Goal: Task Accomplishment & Management: Use online tool/utility

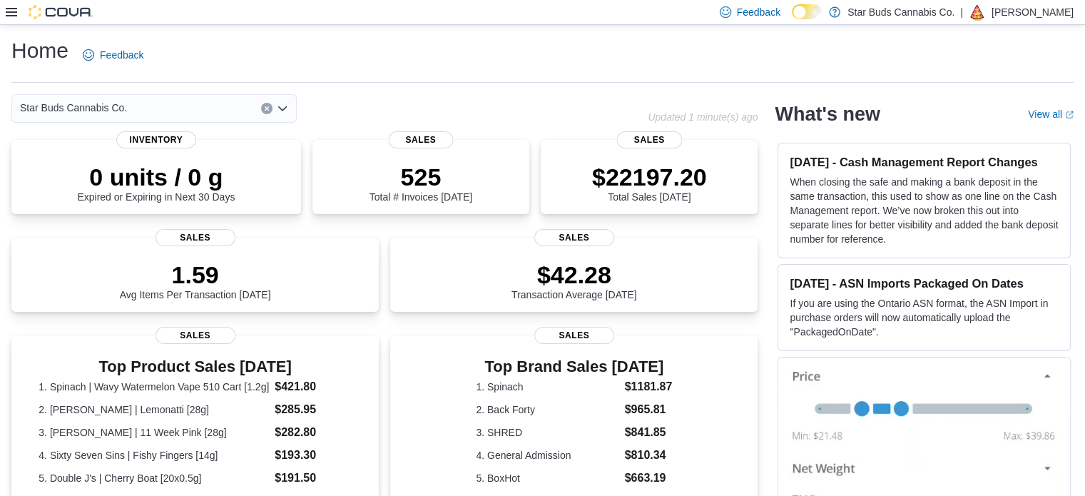
click at [20, 6] on div at bounding box center [49, 12] width 87 height 14
click at [16, 9] on icon at bounding box center [11, 11] width 11 height 11
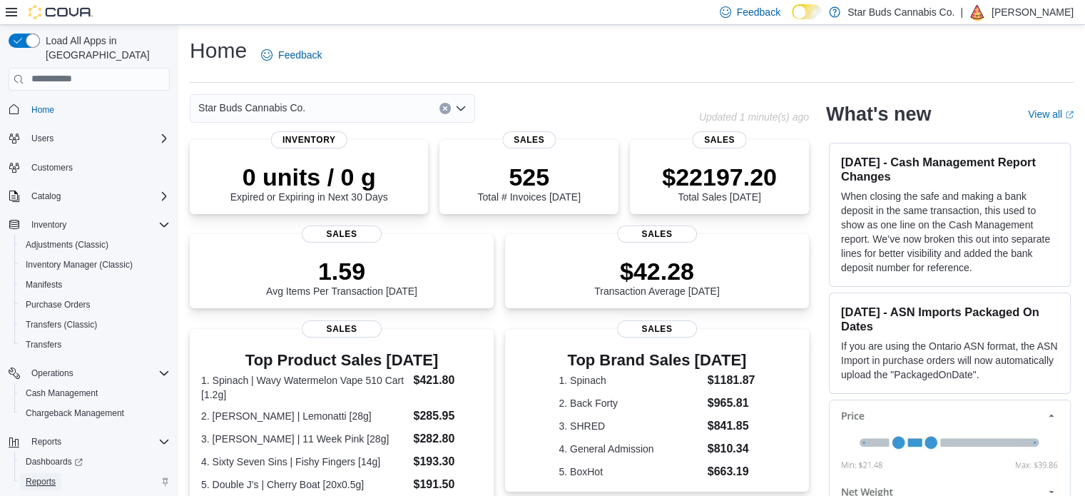
click at [43, 476] on span "Reports" at bounding box center [41, 481] width 30 height 11
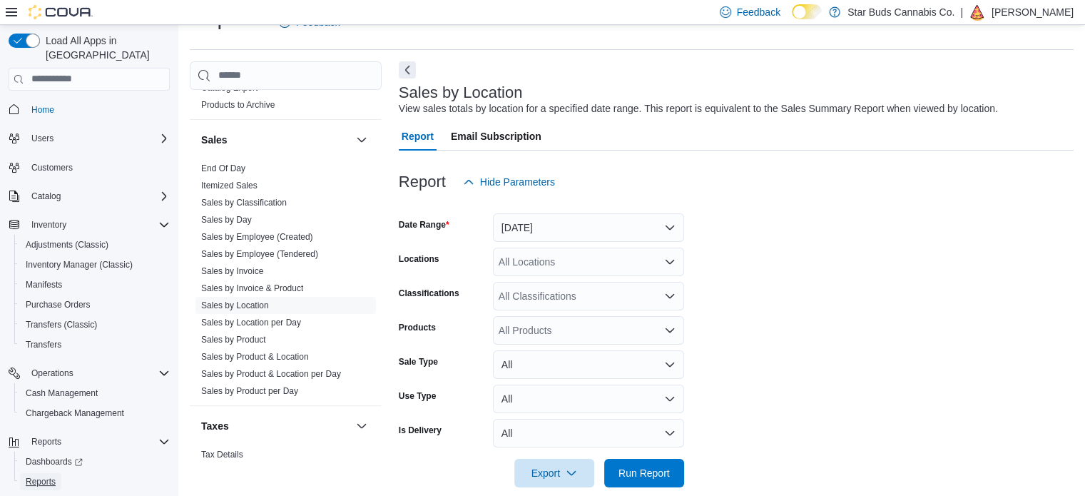
scroll to position [993, 0]
click at [626, 238] on button "[DATE]" at bounding box center [588, 227] width 191 height 29
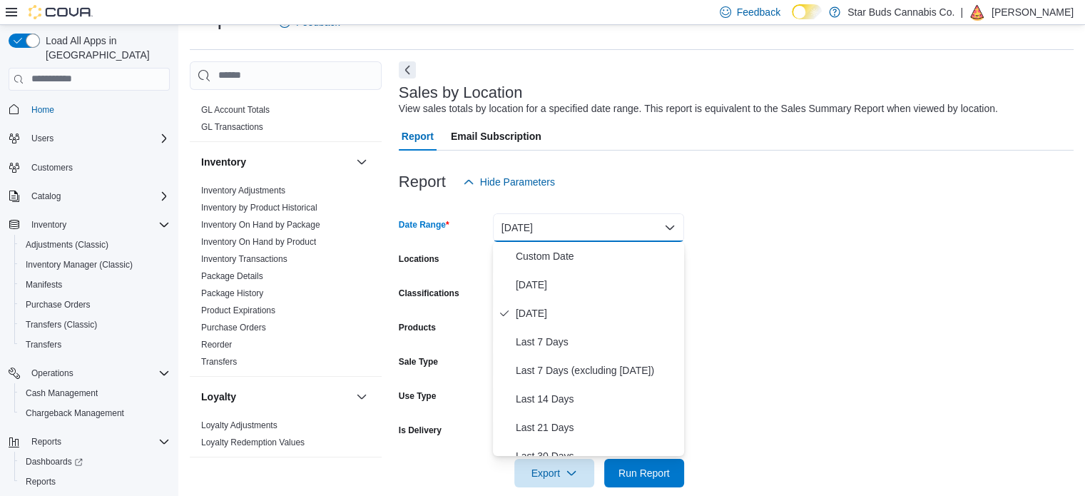
scroll to position [442, 0]
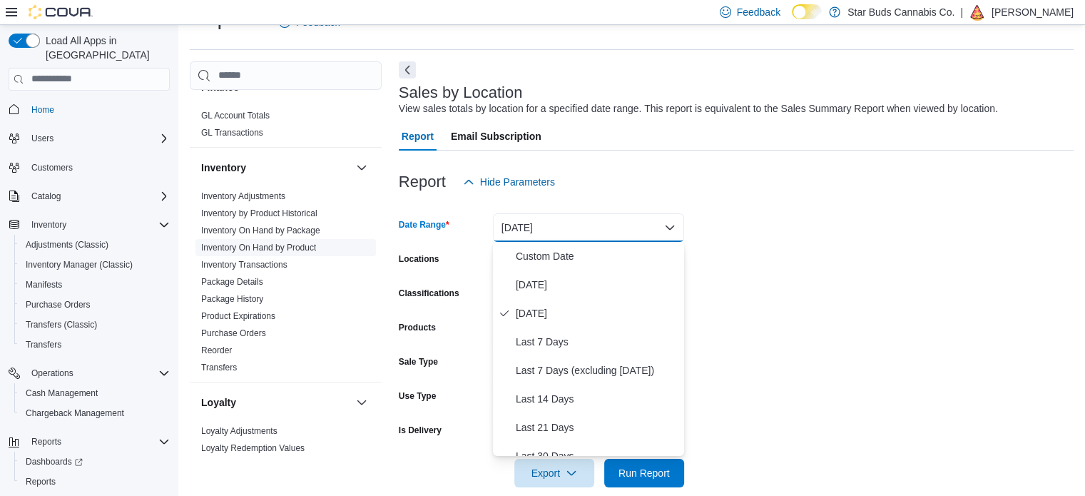
click at [314, 243] on link "Inventory On Hand by Product" at bounding box center [258, 248] width 115 height 10
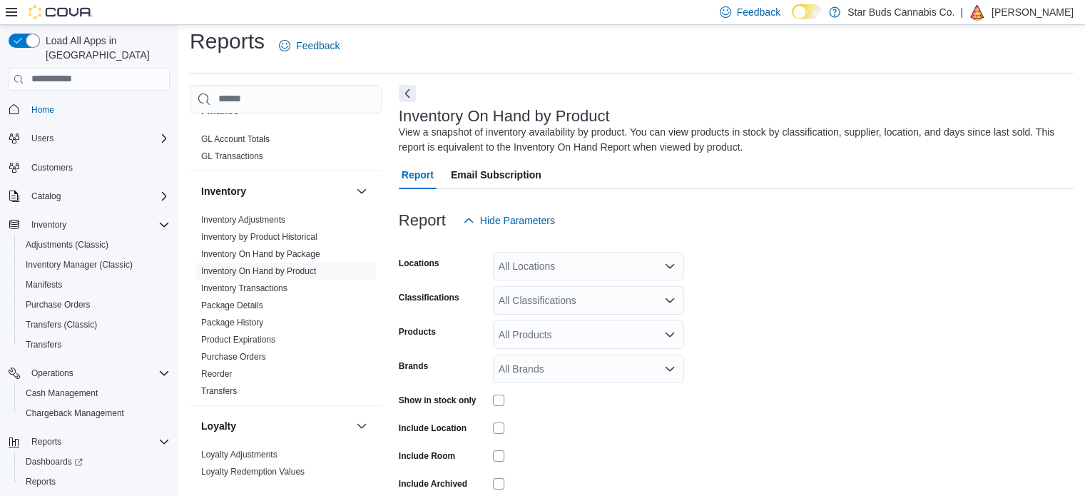
scroll to position [48, 0]
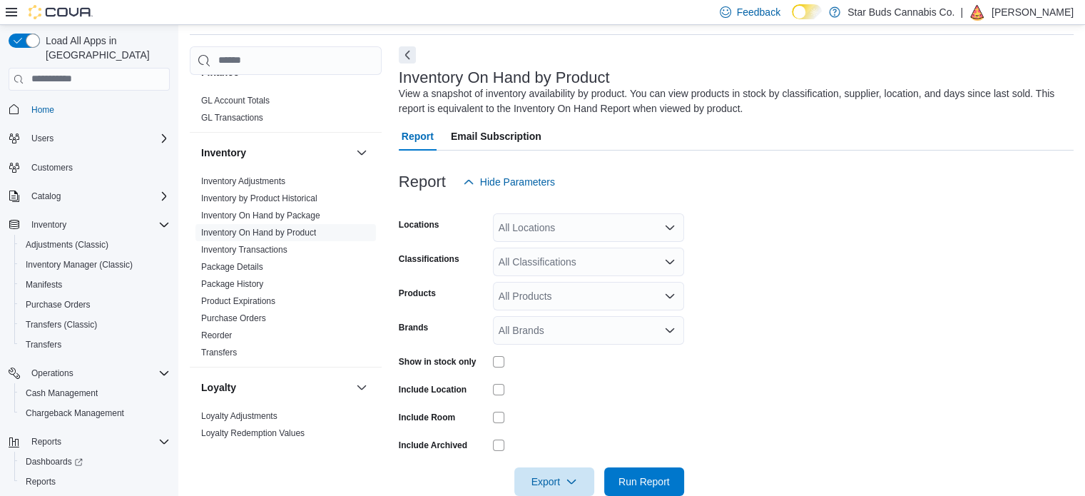
click at [607, 233] on div "All Locations" at bounding box center [588, 227] width 191 height 29
type input "*****"
click at [606, 245] on div "Innisfil" at bounding box center [589, 252] width 174 height 14
click at [862, 299] on form "Locations Innisfil Classifications All Classifications Products All Products Br…" at bounding box center [736, 346] width 675 height 300
click at [505, 361] on div at bounding box center [588, 361] width 191 height 11
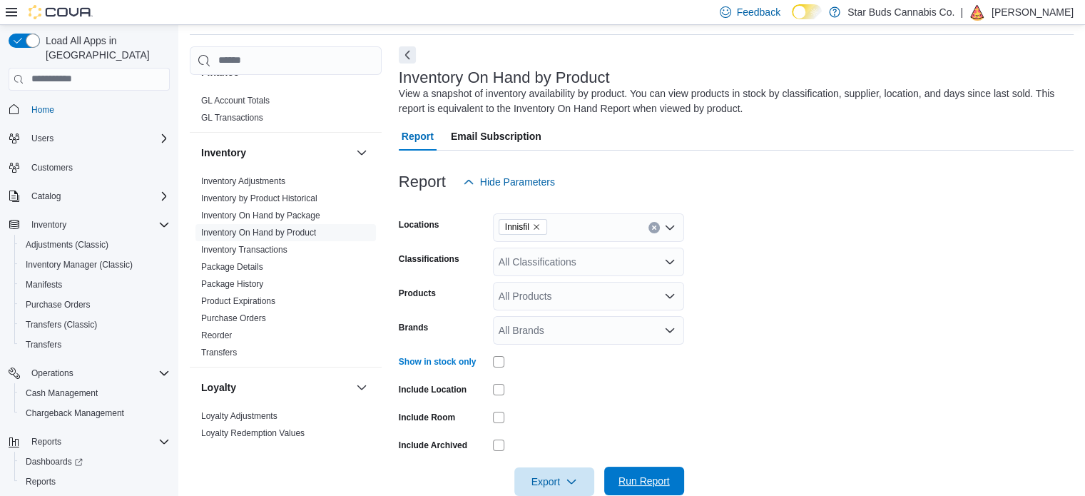
click at [641, 473] on span "Run Report" at bounding box center [644, 481] width 63 height 29
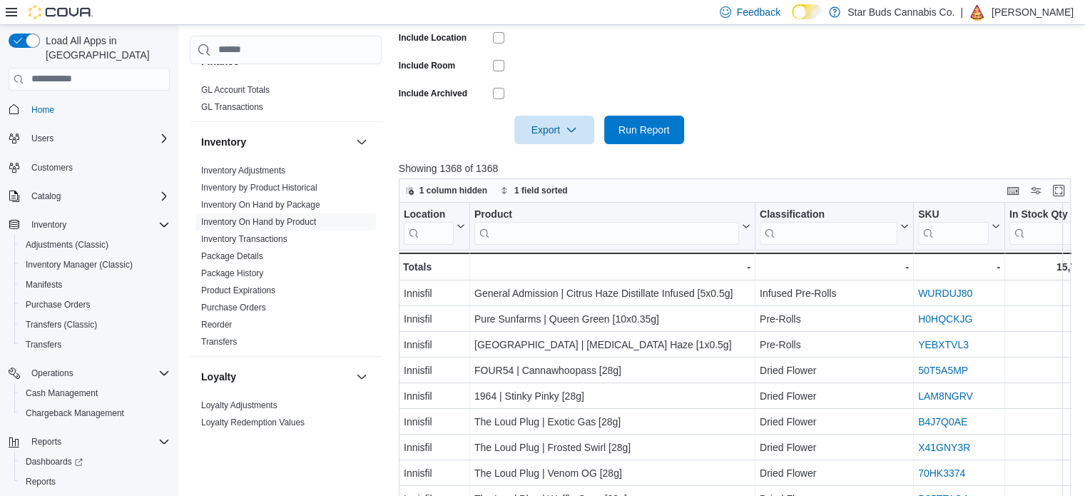
scroll to position [399, 0]
